Goal: Transaction & Acquisition: Purchase product/service

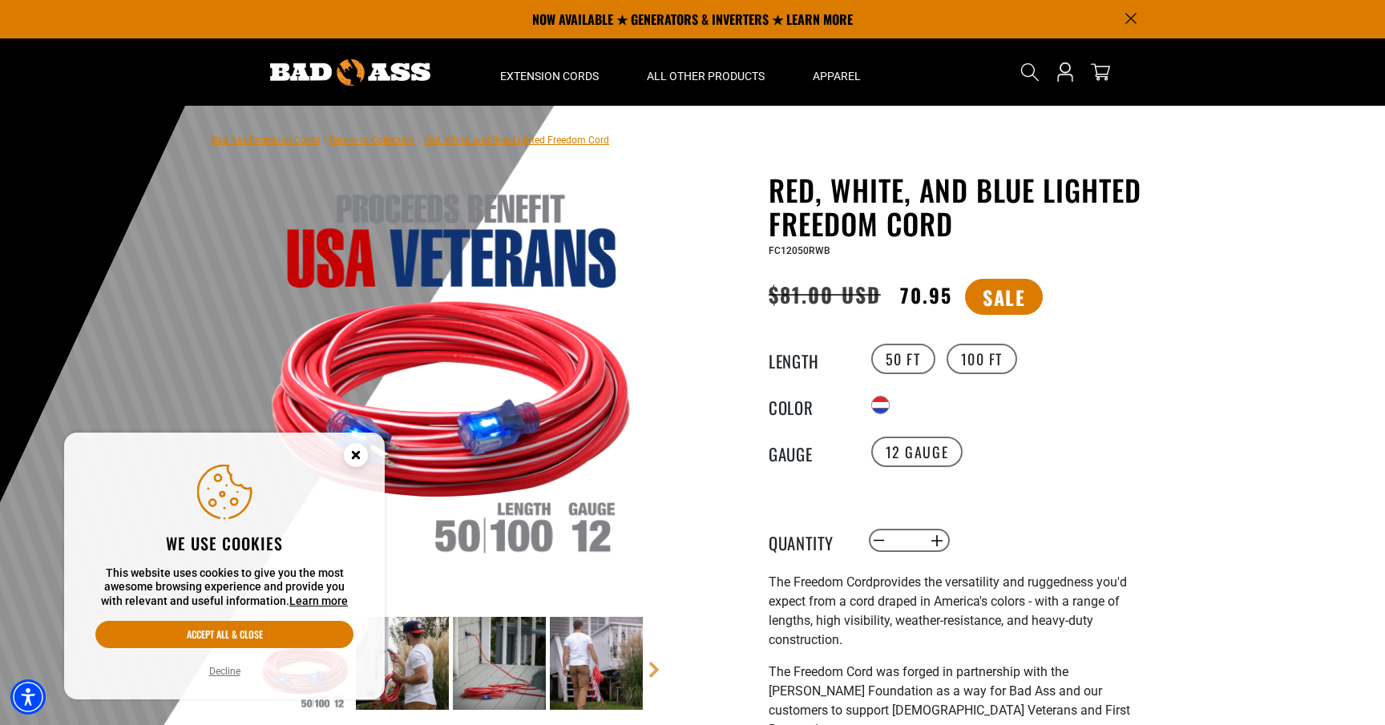
click at [354, 456] on icon "Cookie Consent" at bounding box center [356, 455] width 6 height 6
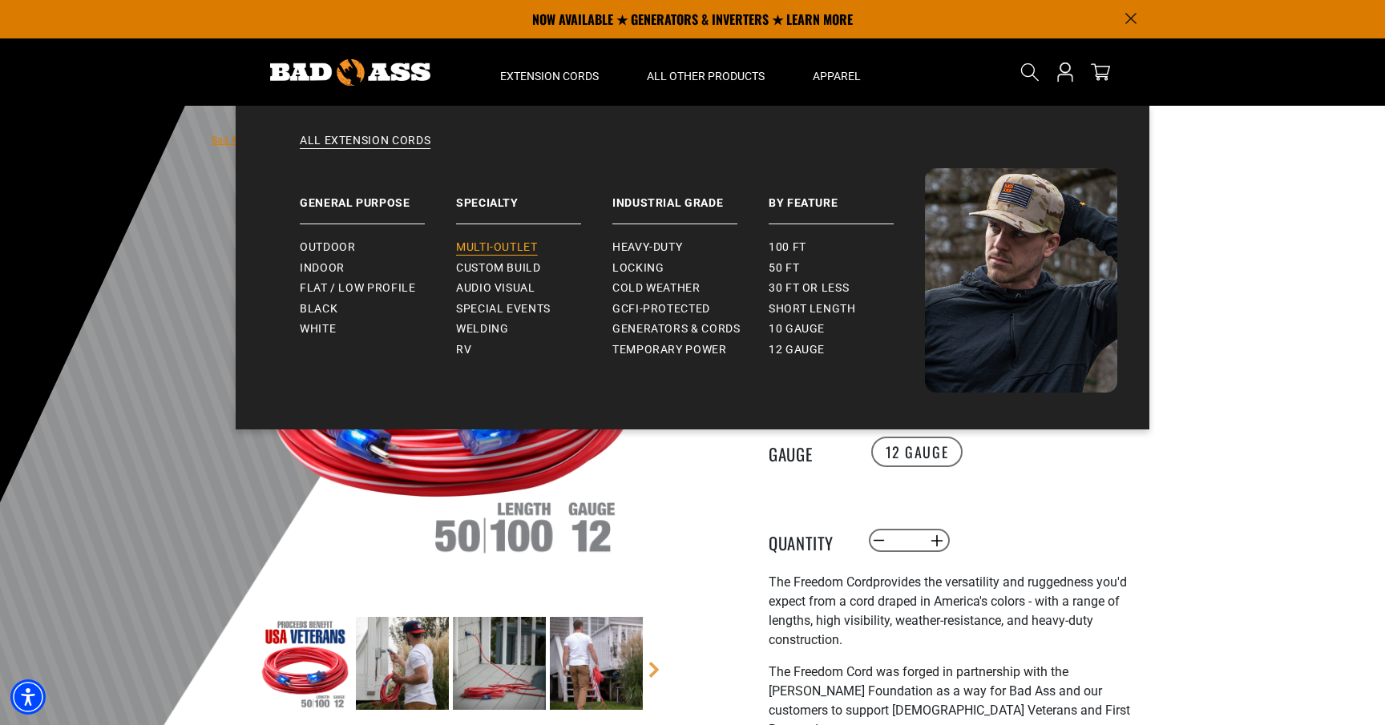
click at [502, 244] on span "Multi-Outlet" at bounding box center [497, 247] width 82 height 14
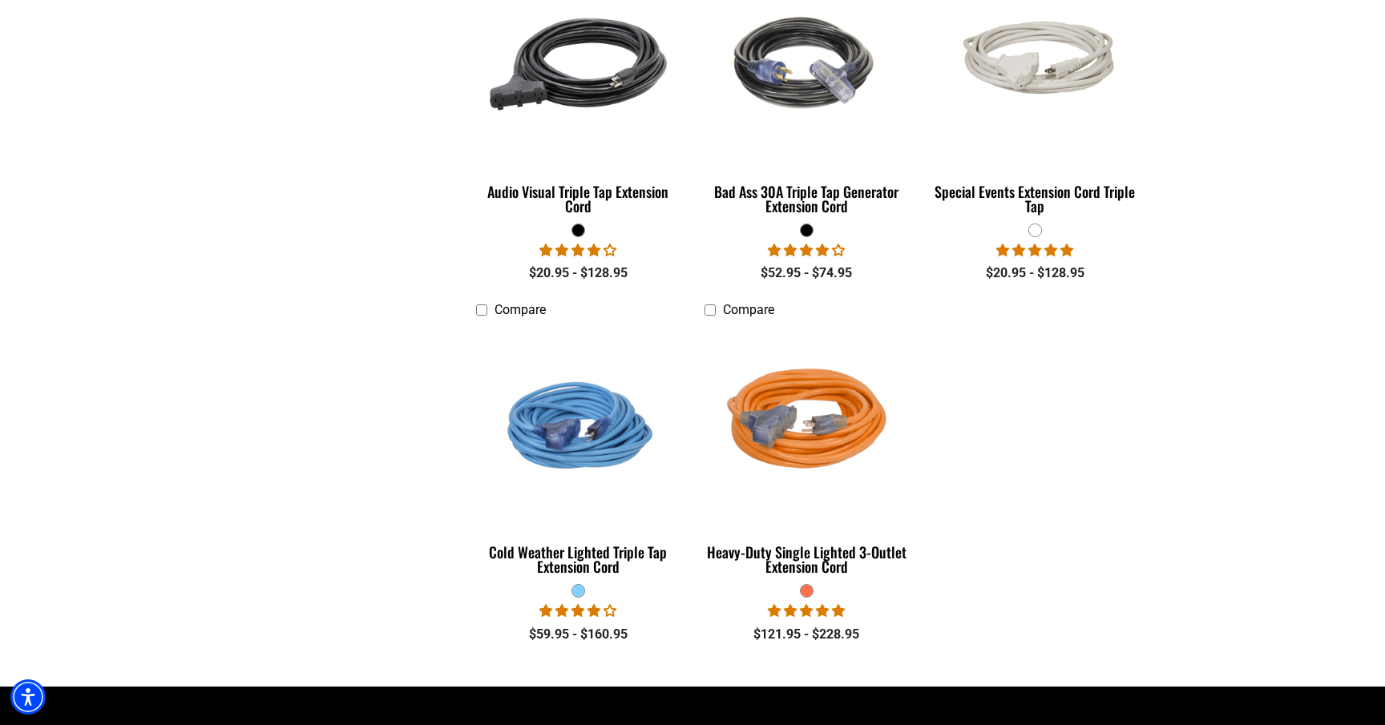
scroll to position [1266, 0]
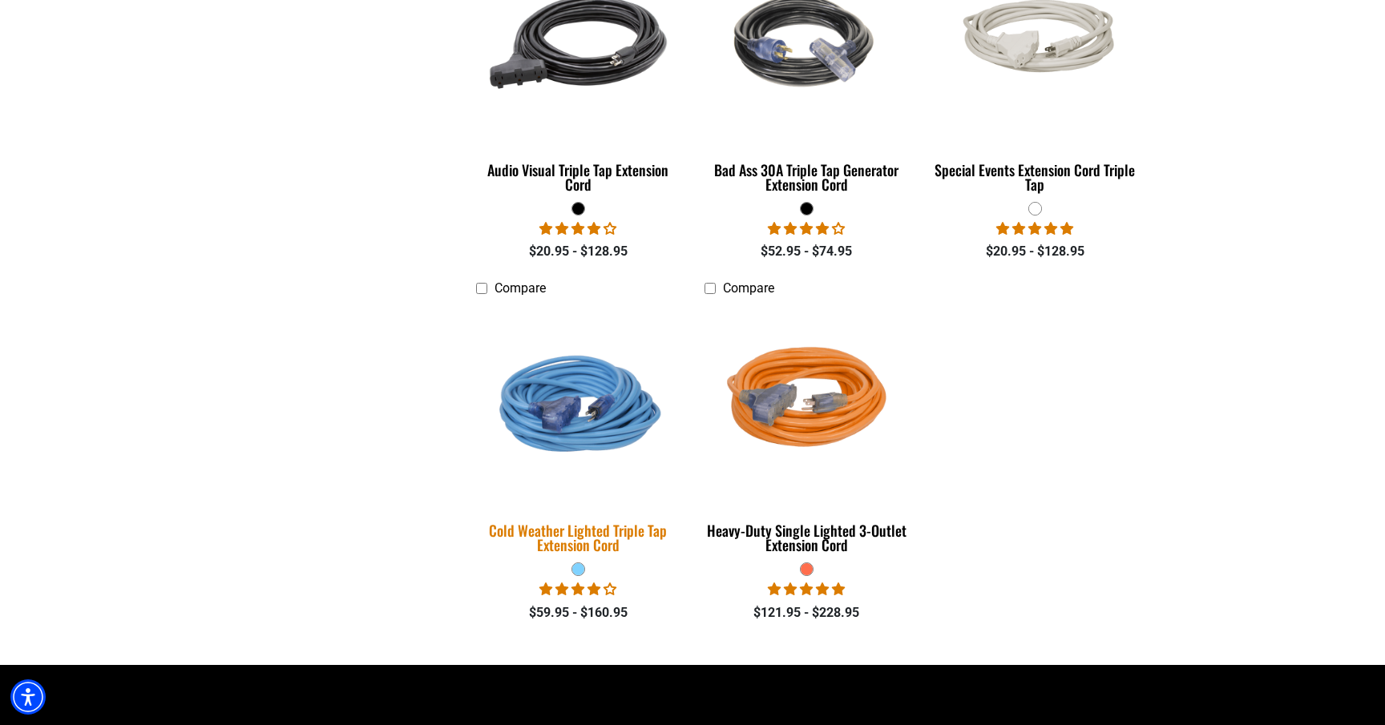
click at [539, 429] on img at bounding box center [578, 403] width 224 height 205
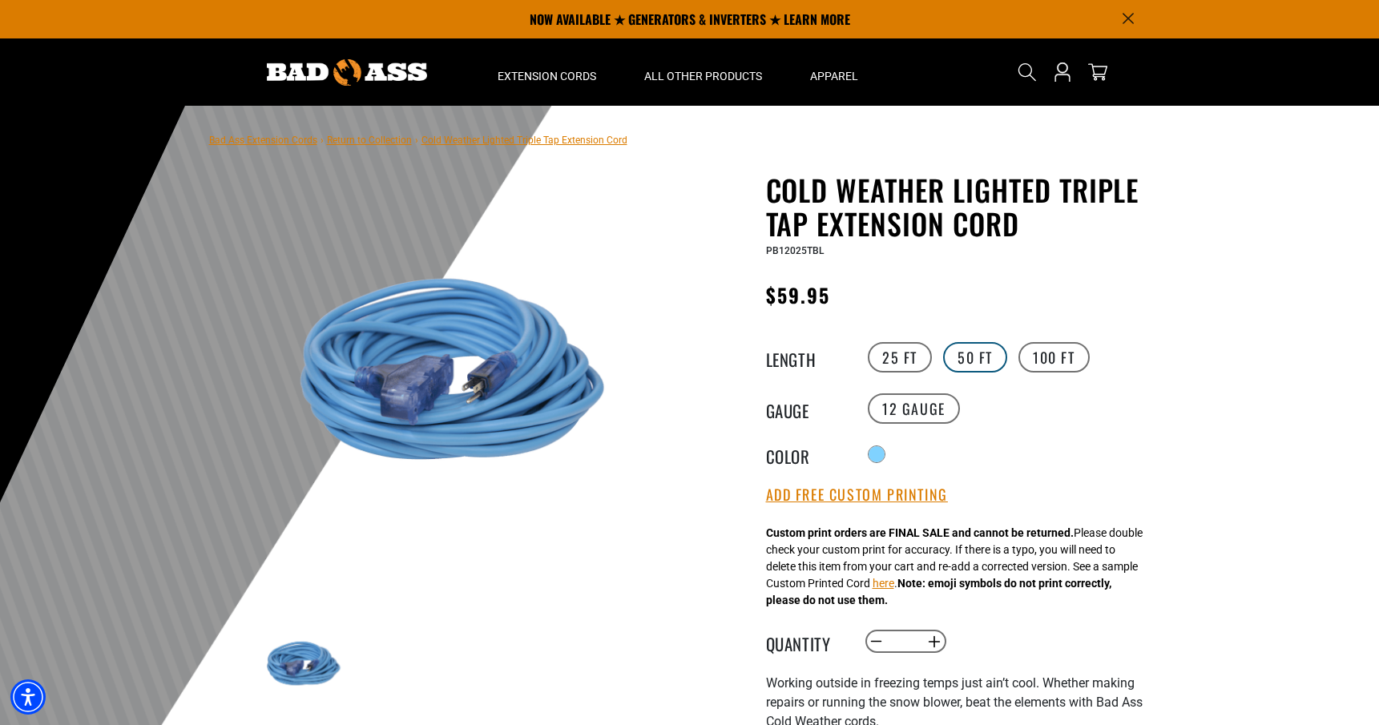
click at [982, 353] on label "50 FT" at bounding box center [975, 357] width 64 height 30
